Goal: Task Accomplishment & Management: Use online tool/utility

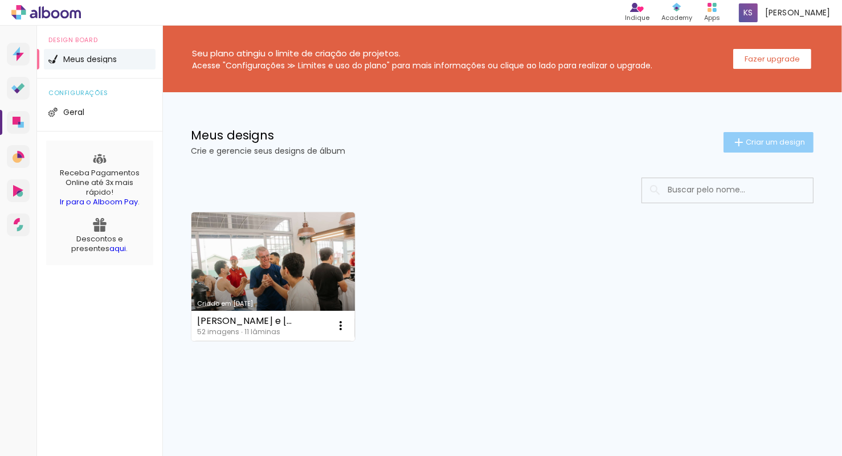
click at [802, 145] on span "Criar um design" at bounding box center [775, 141] width 59 height 7
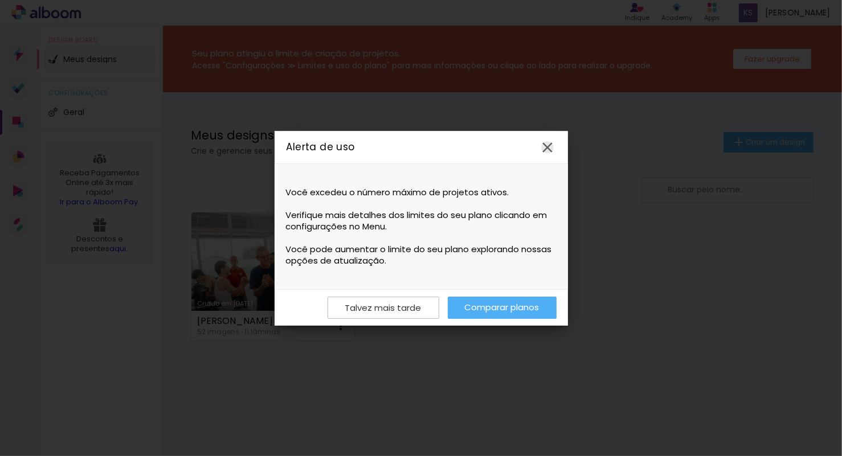
click at [556, 142] on iron-icon at bounding box center [547, 147] width 17 height 17
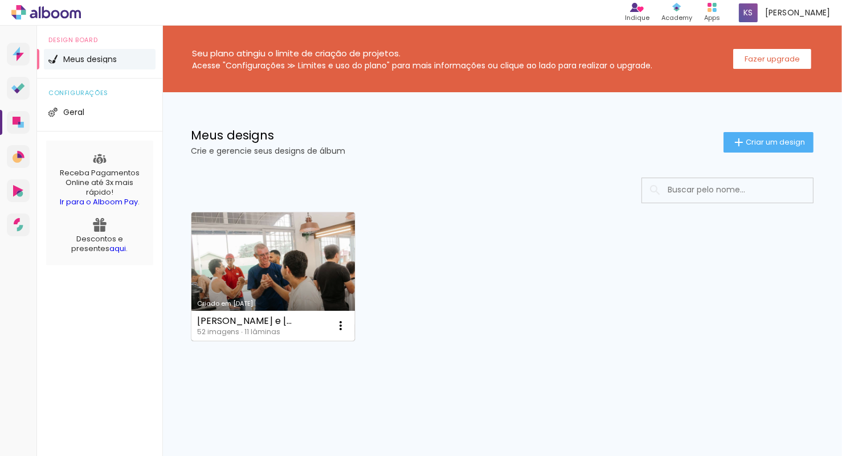
click at [316, 239] on link "Criado em [DATE]" at bounding box center [273, 277] width 164 height 129
